Goal: Find specific page/section: Find specific page/section

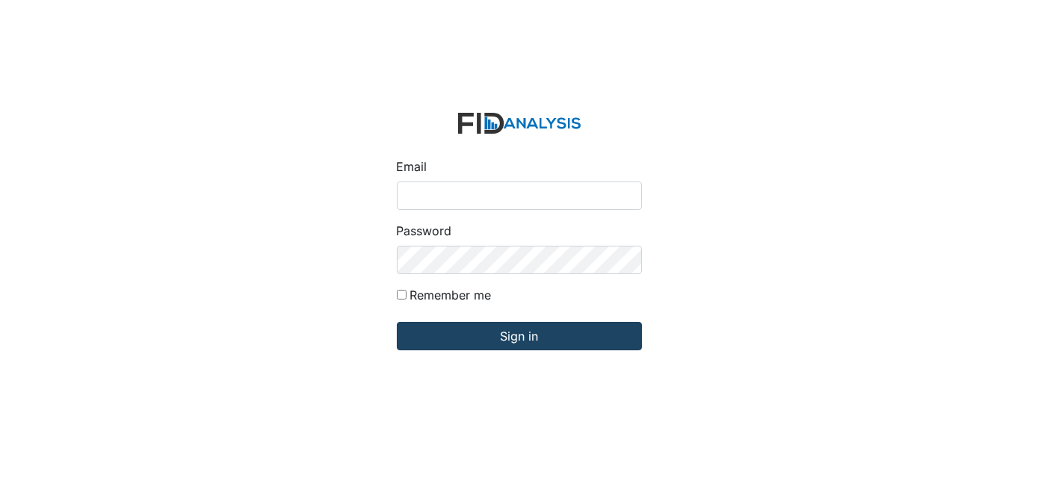
type input "[EMAIL_ADDRESS][DOMAIN_NAME]"
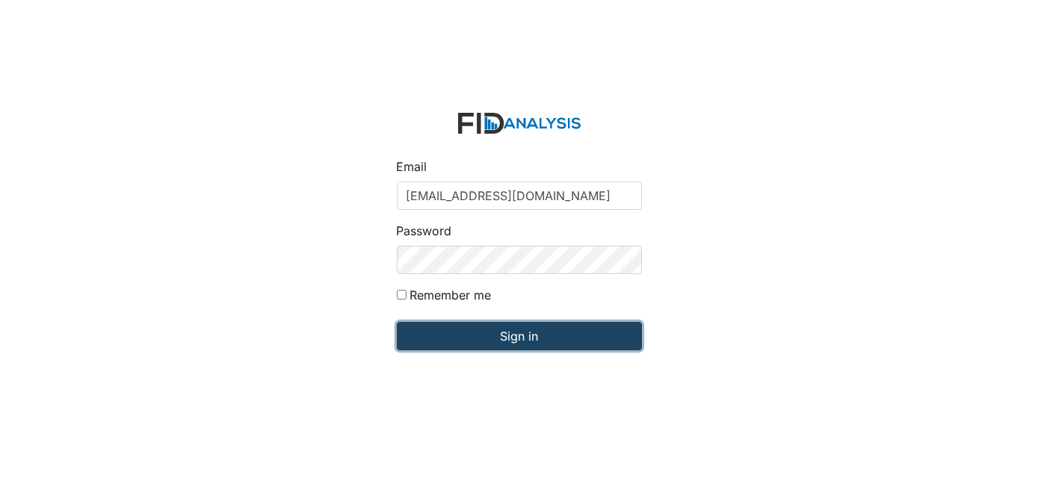
click at [530, 330] on input "Sign in" at bounding box center [519, 336] width 245 height 28
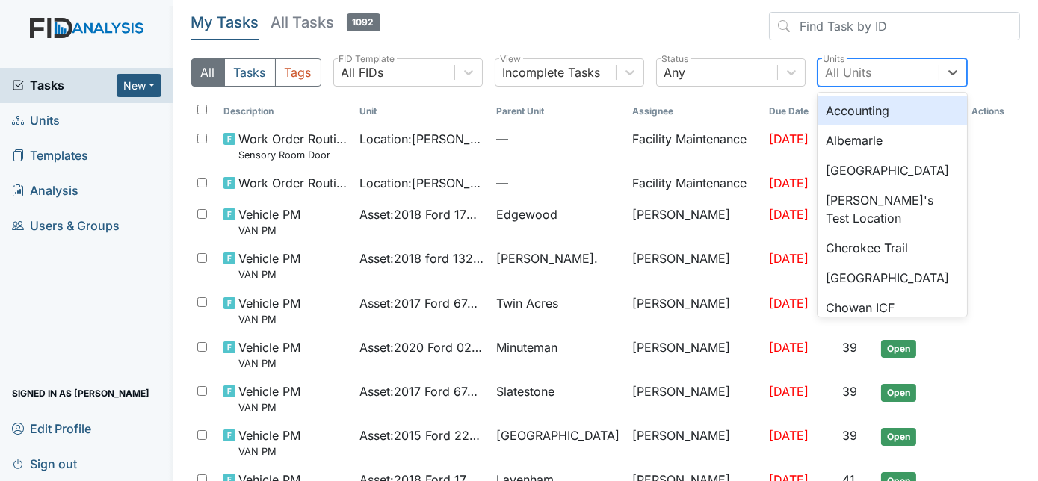
click at [849, 70] on div "All Units" at bounding box center [849, 73] width 46 height 18
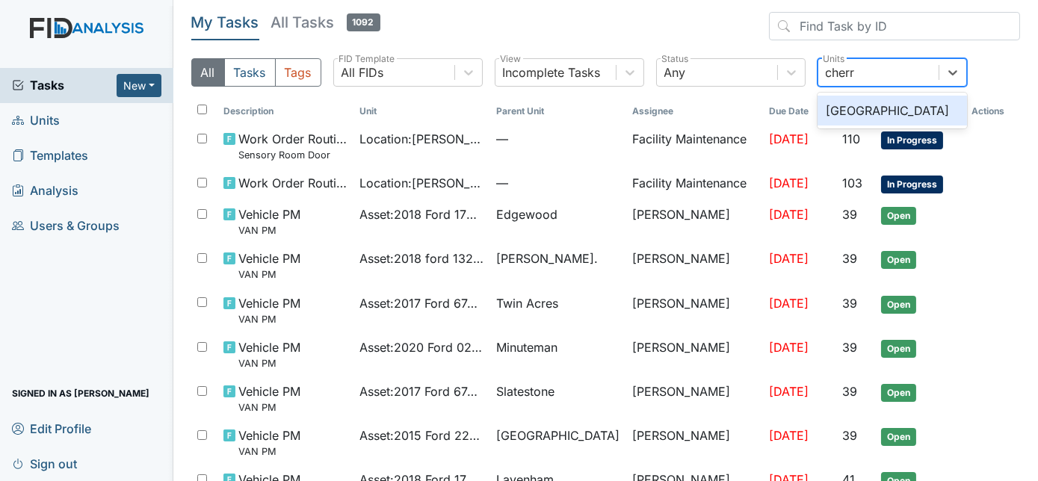
type input "cherry"
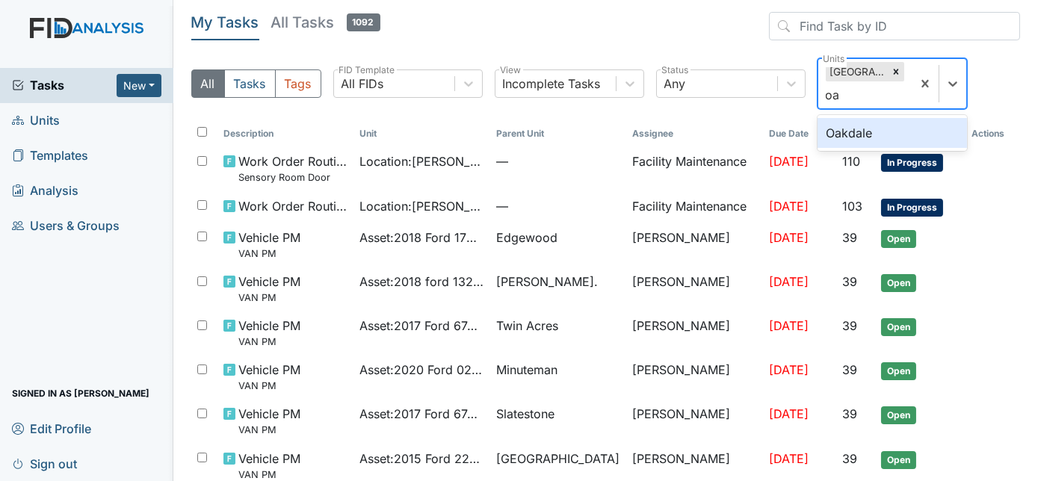
type input "oak"
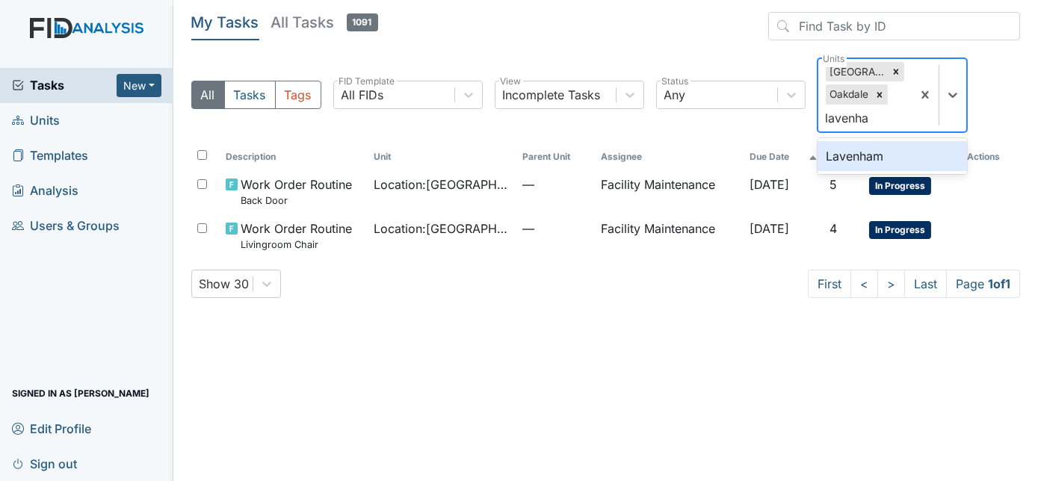
type input "lavenham"
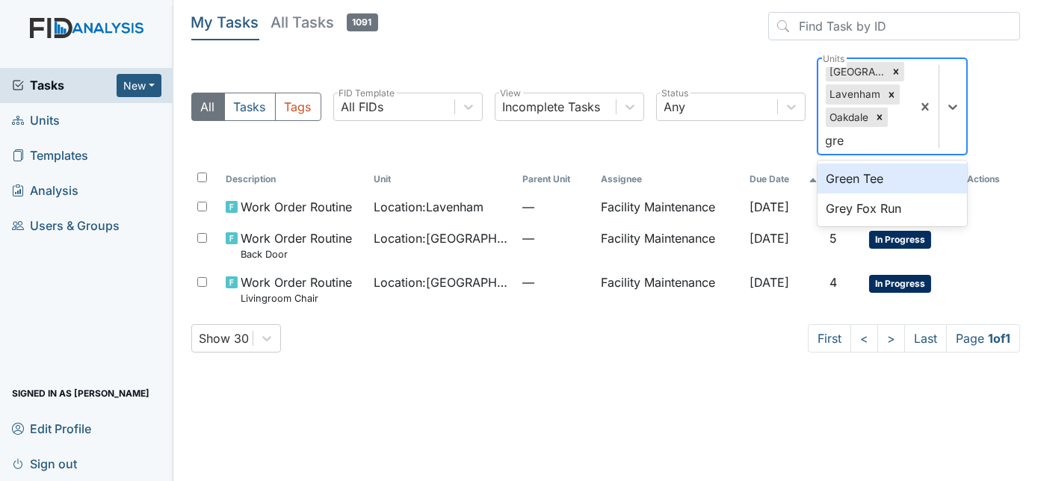
type input "grey"
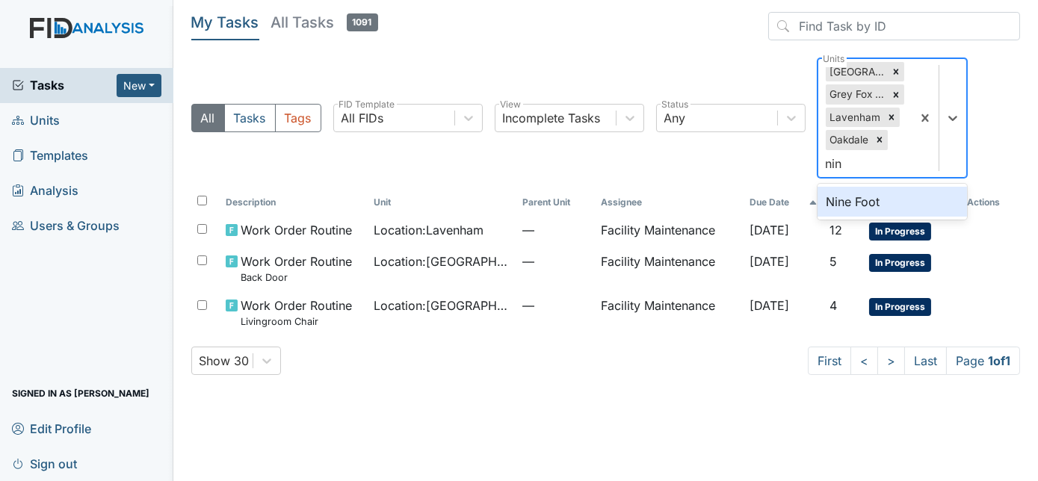
type input "nine"
